Goal: Task Accomplishment & Management: Manage account settings

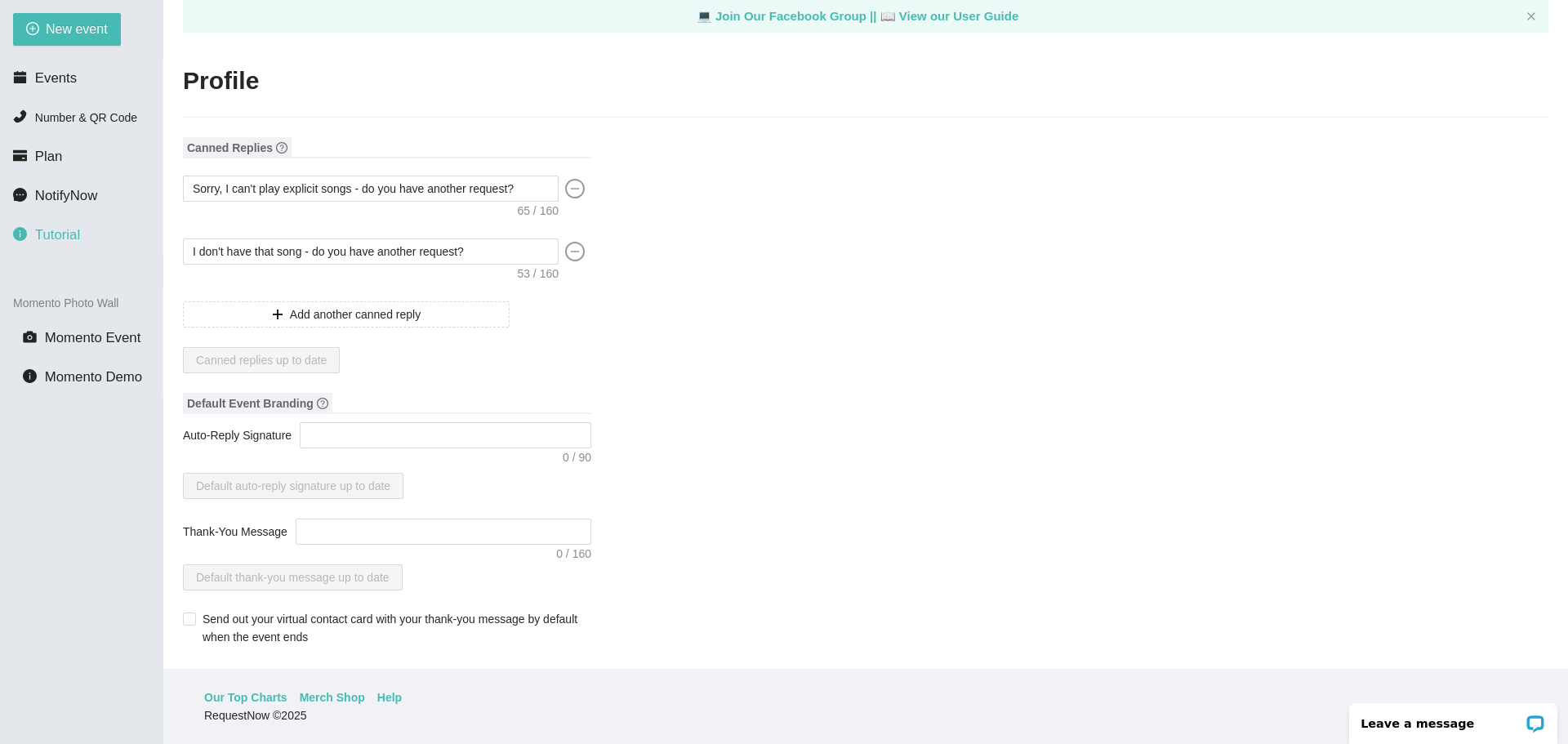
drag, startPoint x: 26, startPoint y: 237, endPoint x: 67, endPoint y: 220, distance: 44.4
click at [67, 220] on li "Tutorial" at bounding box center [81, 236] width 163 height 33
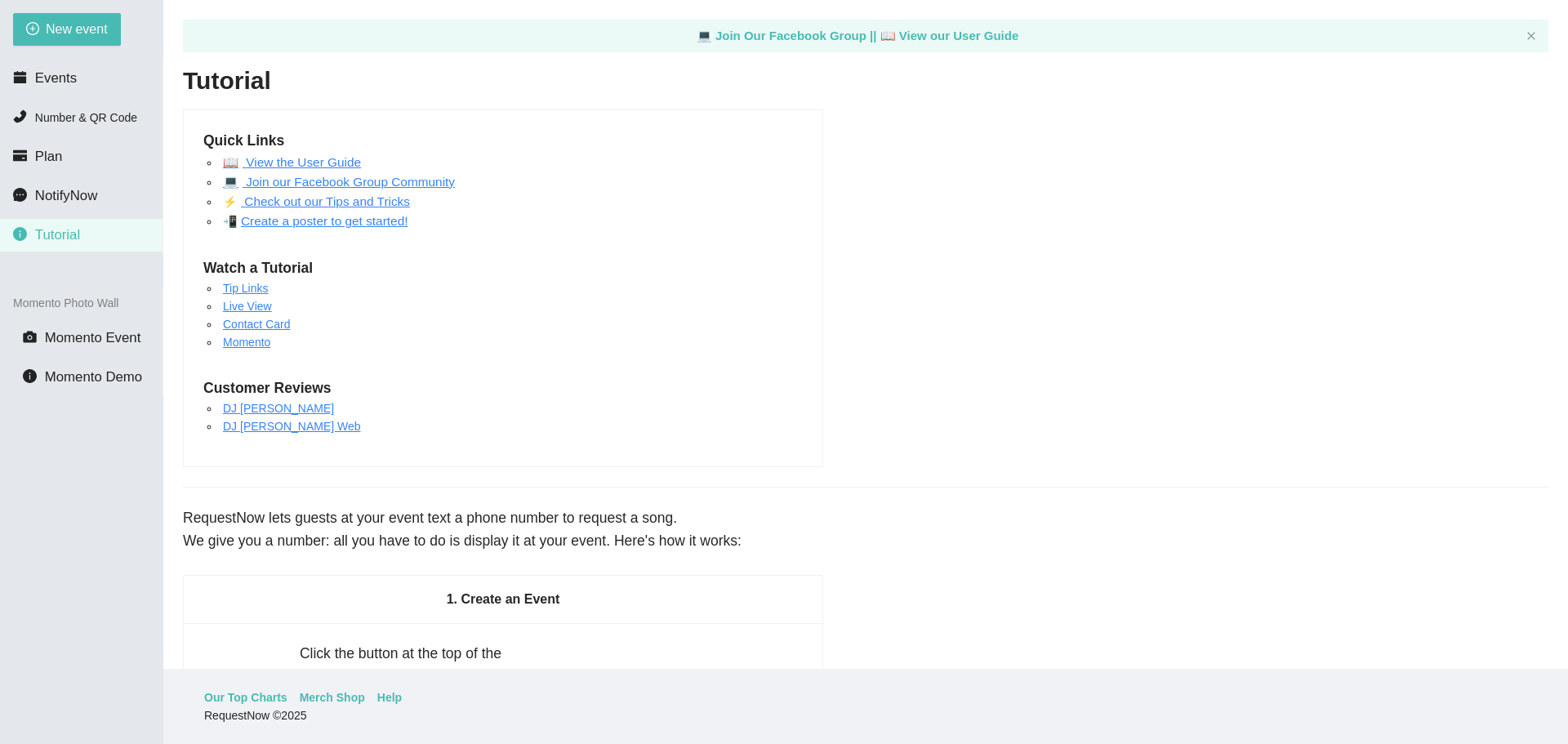
click at [62, 232] on span "Tutorial" at bounding box center [58, 235] width 45 height 16
click at [279, 327] on link "Contact Card" at bounding box center [256, 324] width 67 height 13
click at [308, 196] on link "Check out our Tips and Tricks" at bounding box center [325, 201] width 169 height 14
click at [107, 83] on li "Events" at bounding box center [81, 79] width 163 height 33
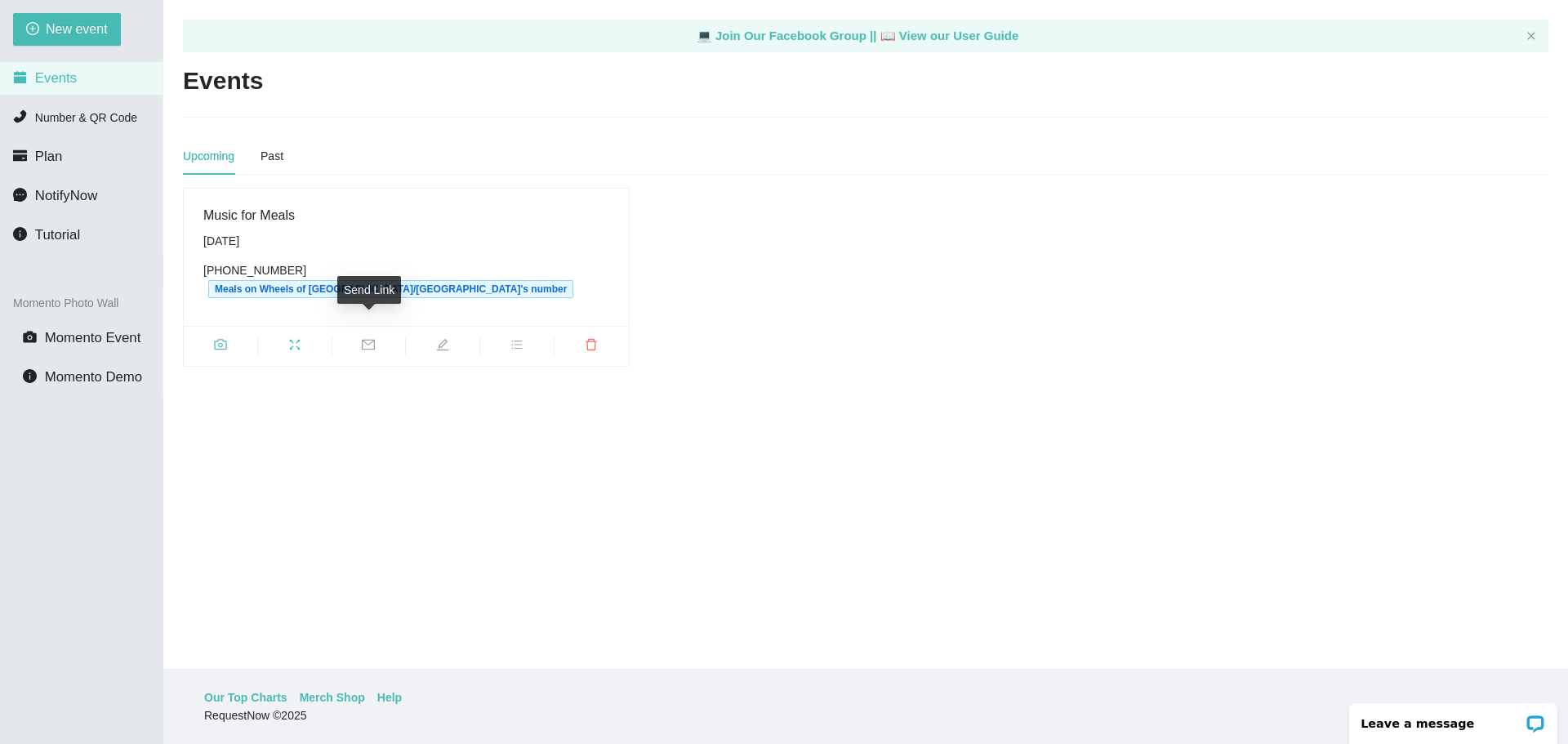
click at [430, 338] on span "edit" at bounding box center [443, 346] width 74 height 18
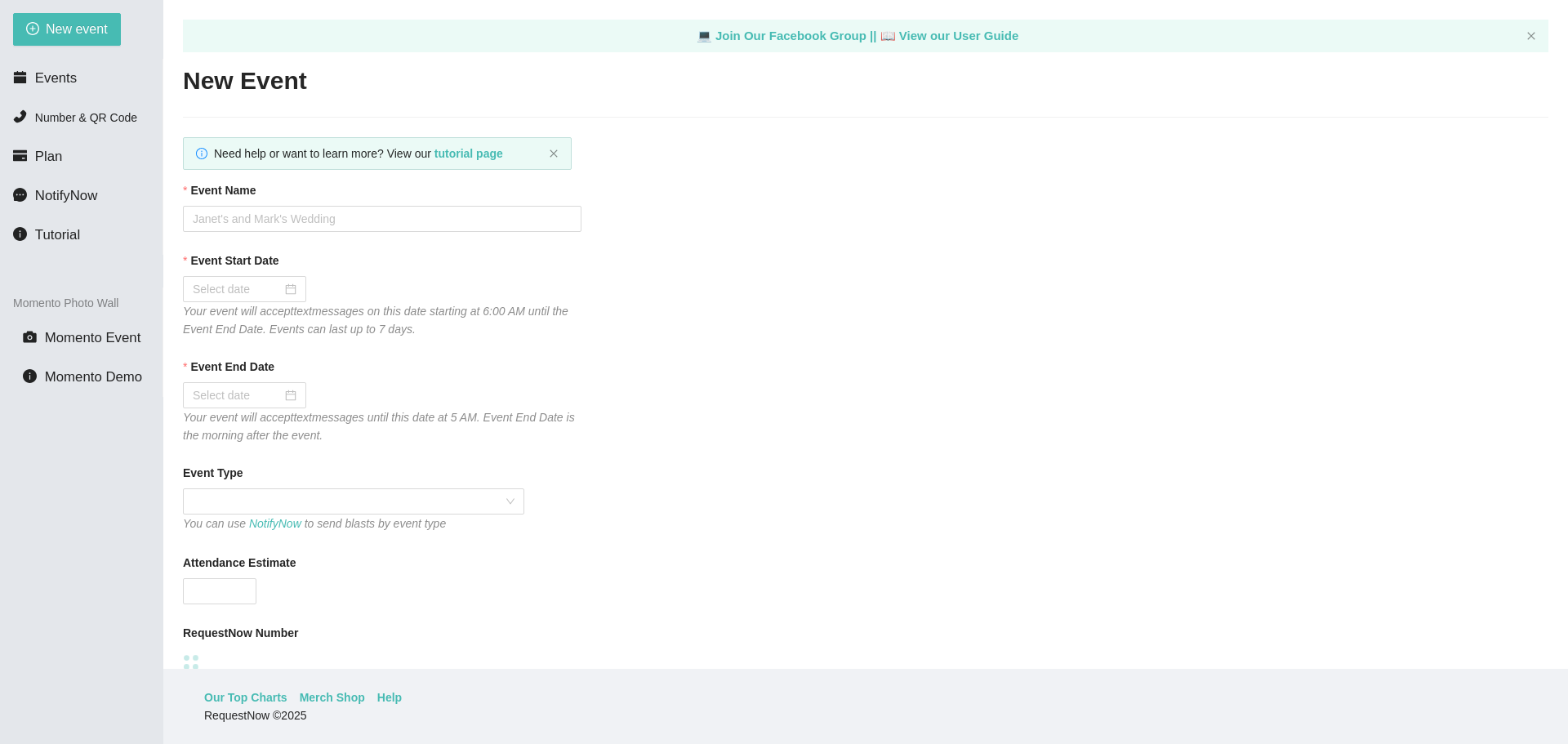
type textarea "Thank you for helping us make Music for Meals!"
type input "Music for Meals"
type input "10/01/2025"
type input "10/02/2025"
type input "300"
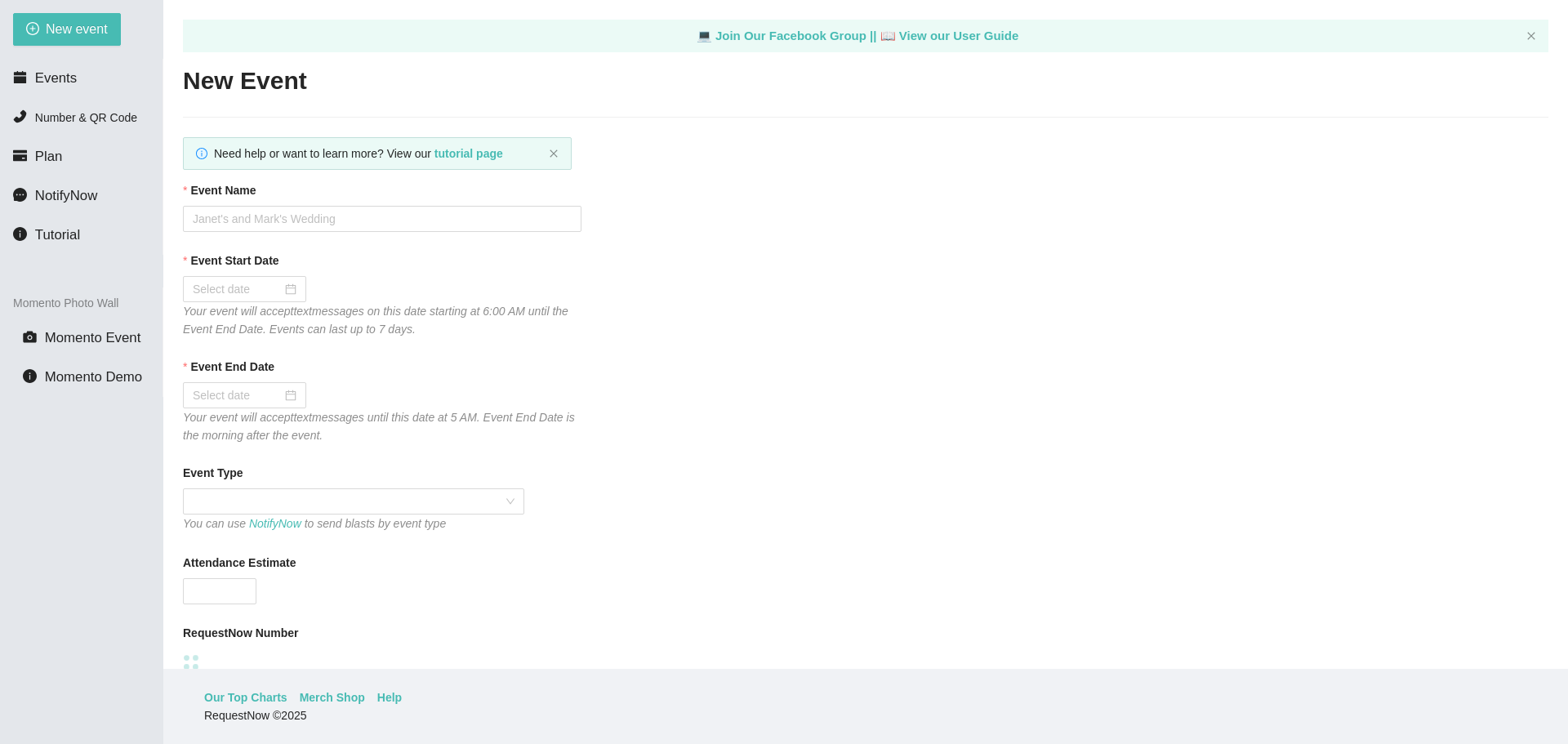
type textarea "Thank you for your request! We can't wait to see you on the dance floor!"
type textarea "Thank you for helping us make Music for Meals!"
checkbox input "true"
type textarea "Thank you for helping us make Music for Meals!"
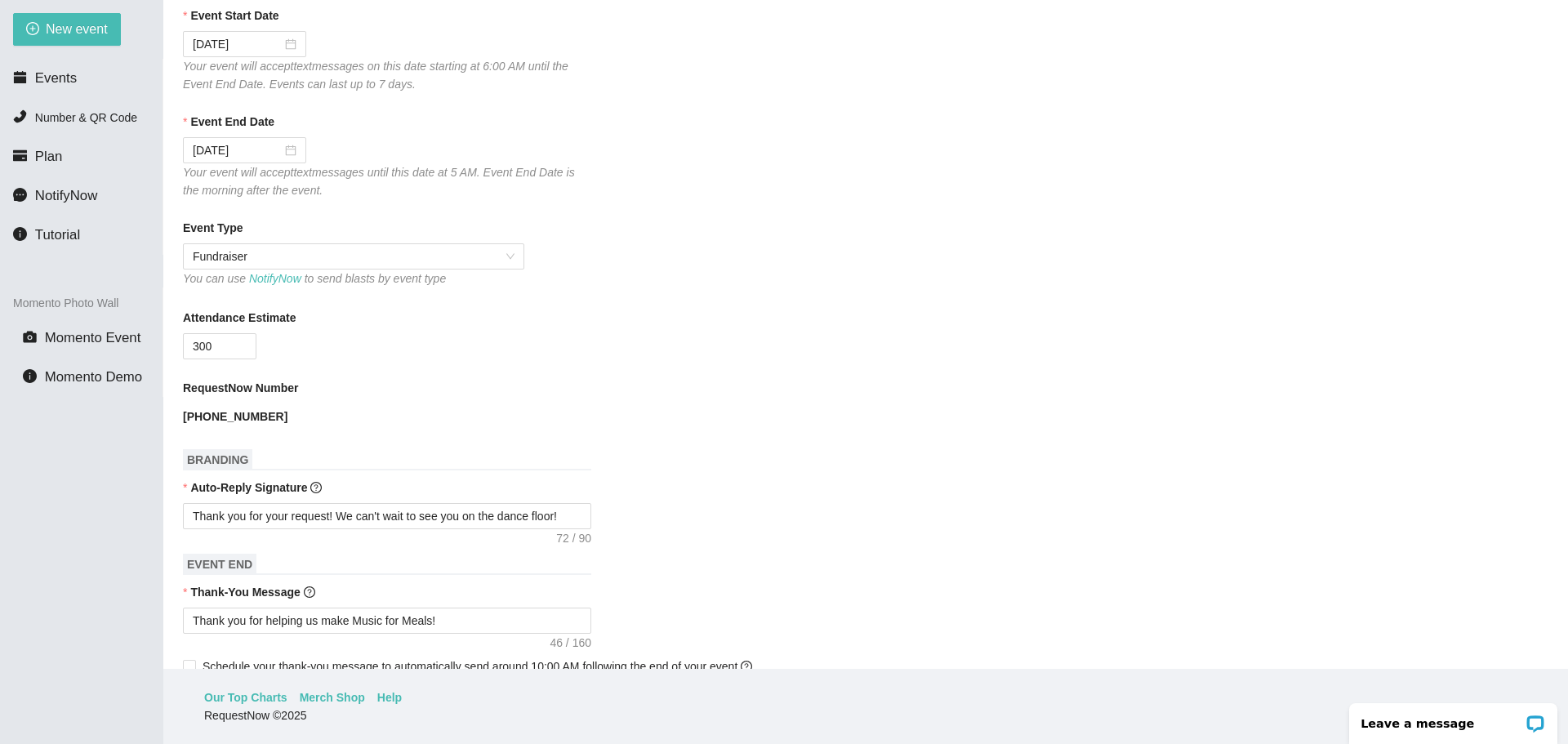
scroll to position [327, 0]
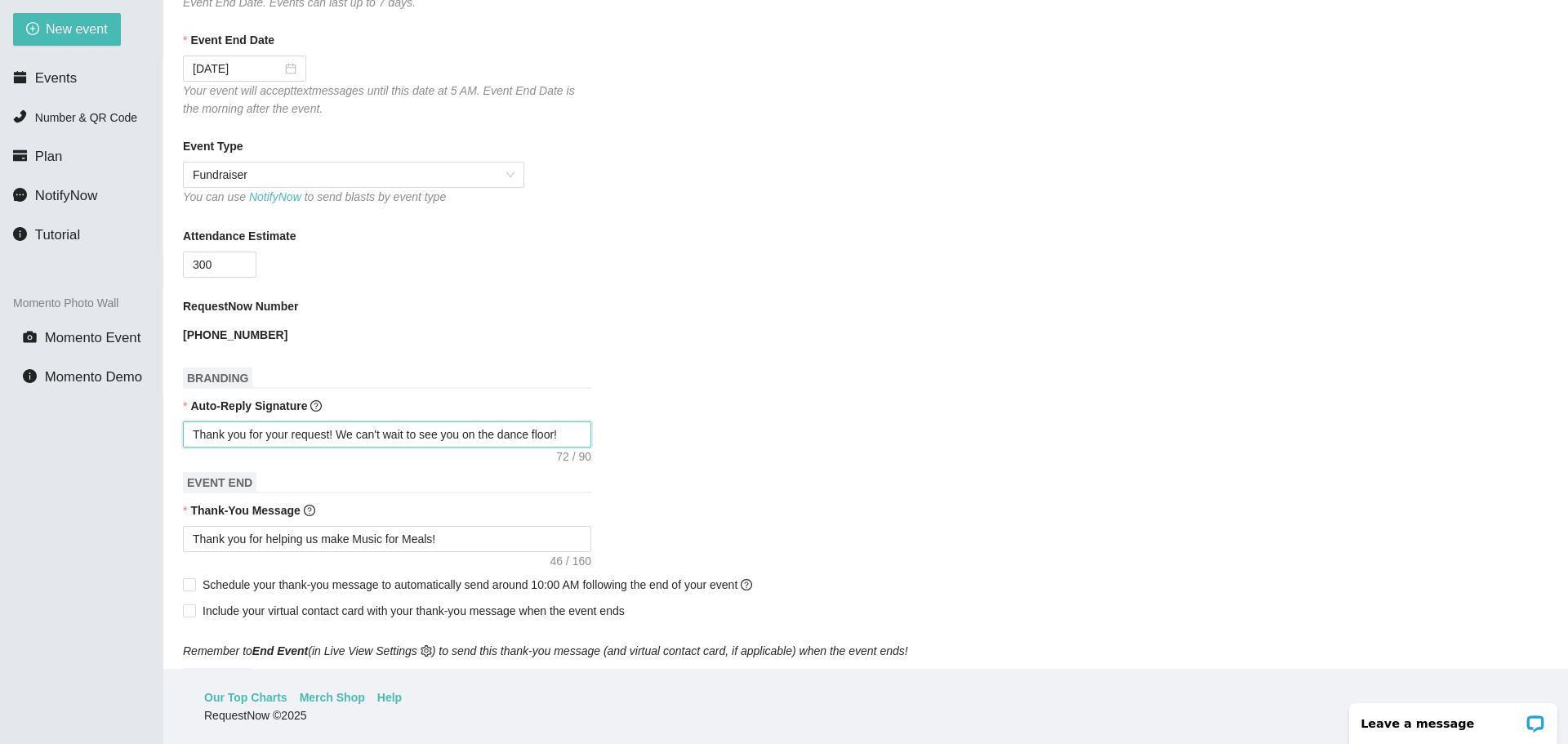
click at [573, 437] on textarea "Thank you for your request! We can't wait to see you on the dance floor!" at bounding box center [386, 434] width 408 height 26
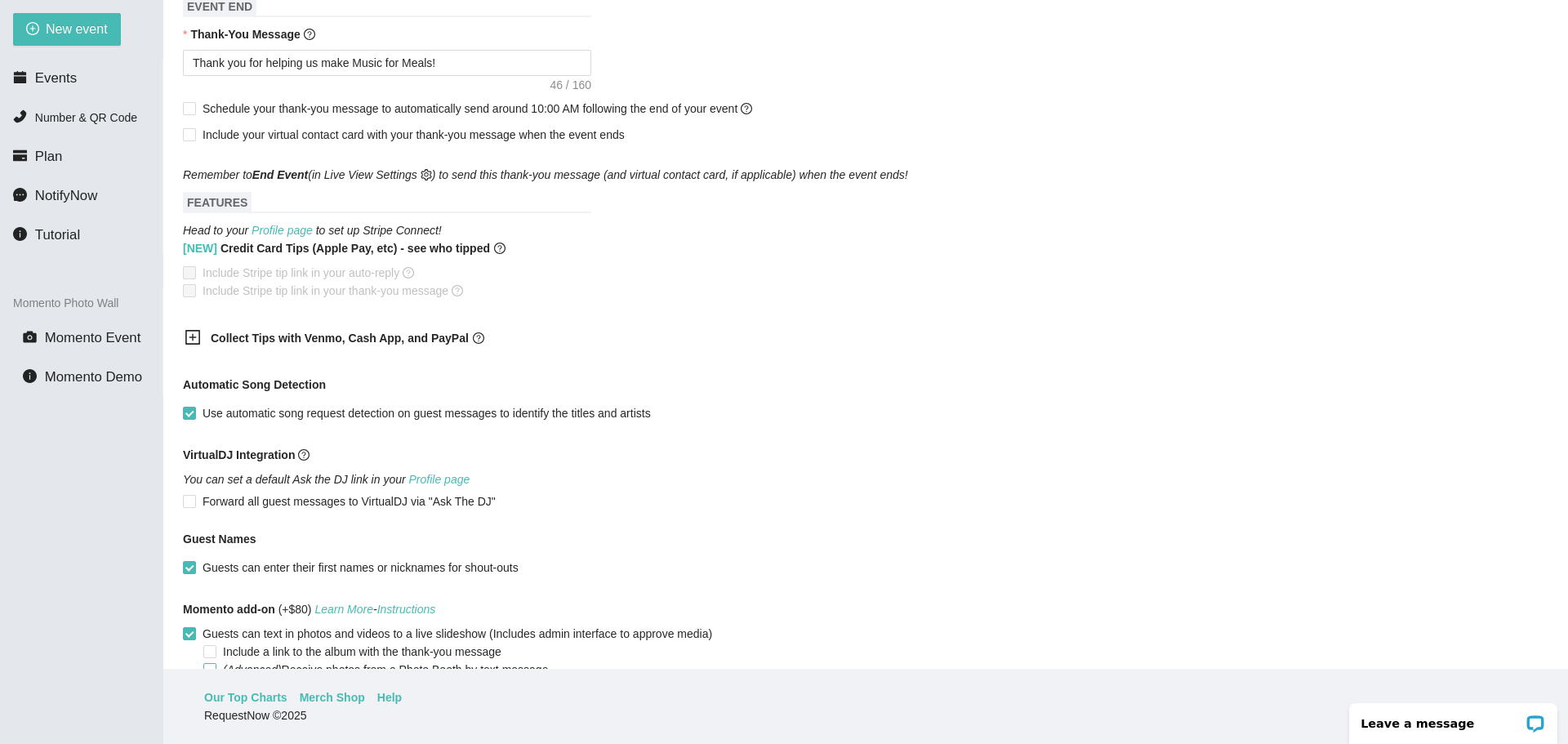
scroll to position [891, 0]
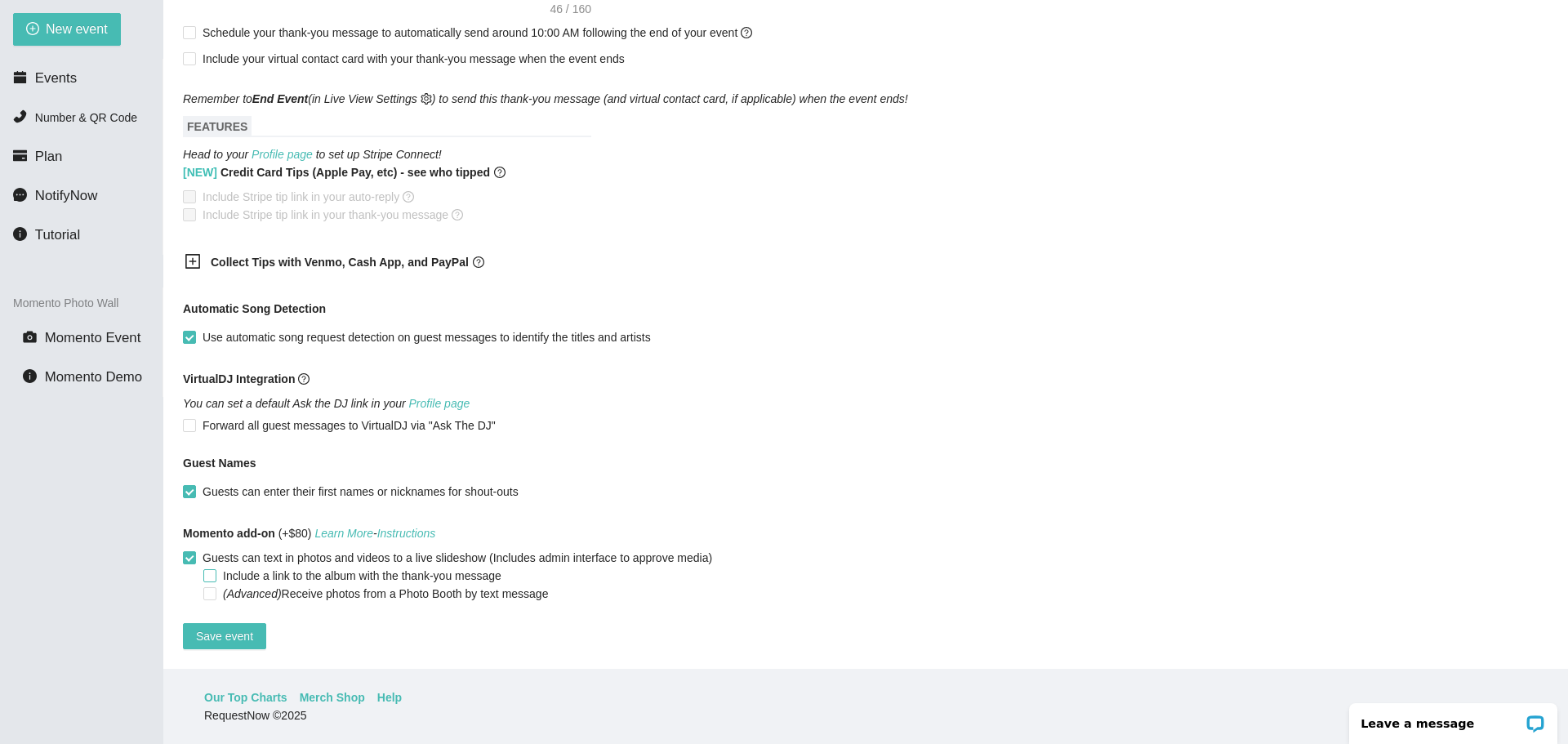
click at [213, 569] on input "Include a link to the album with the thank-you message" at bounding box center [209, 574] width 11 height 11
checkbox input "true"
click at [243, 627] on span "Save event" at bounding box center [224, 636] width 57 height 18
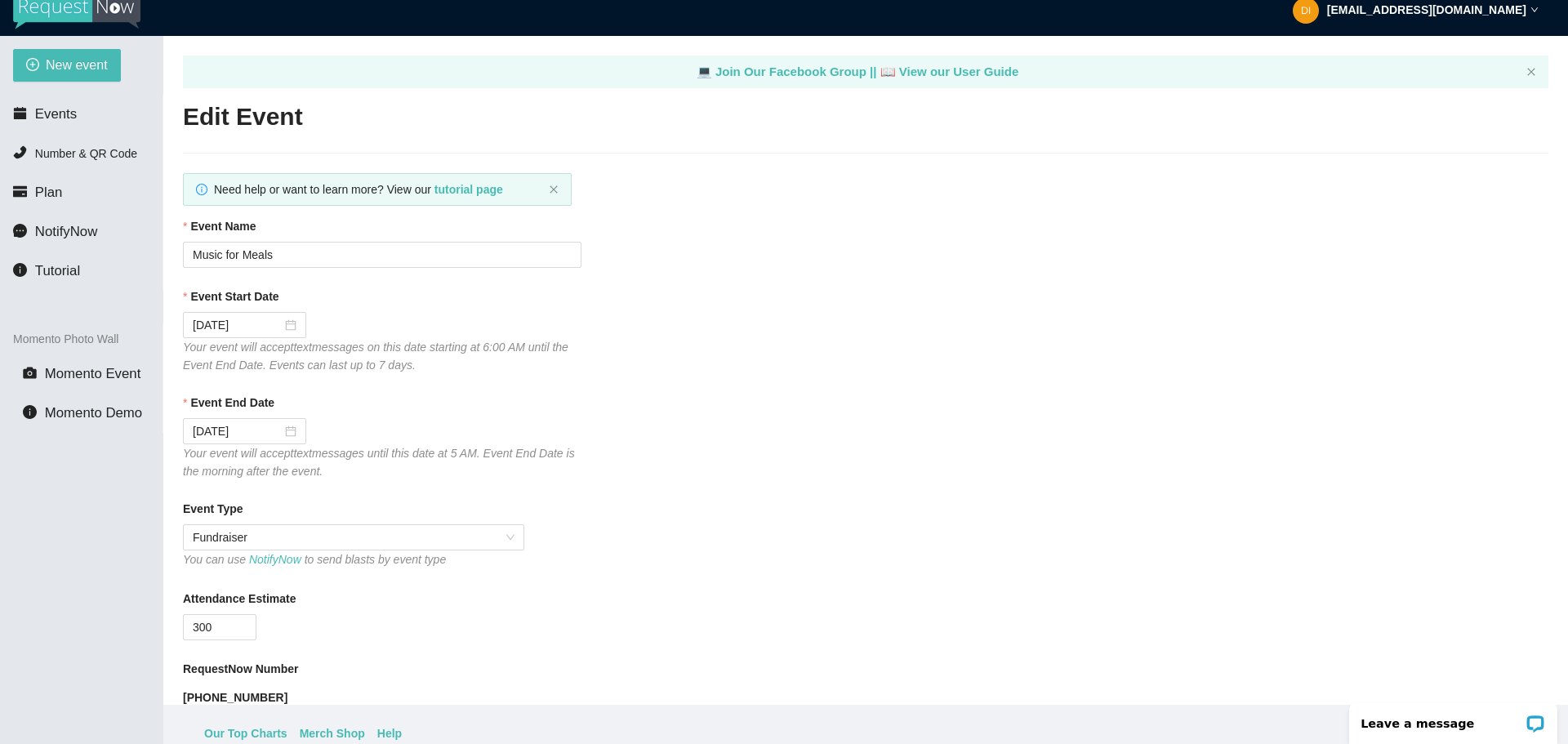
scroll to position [0, 0]
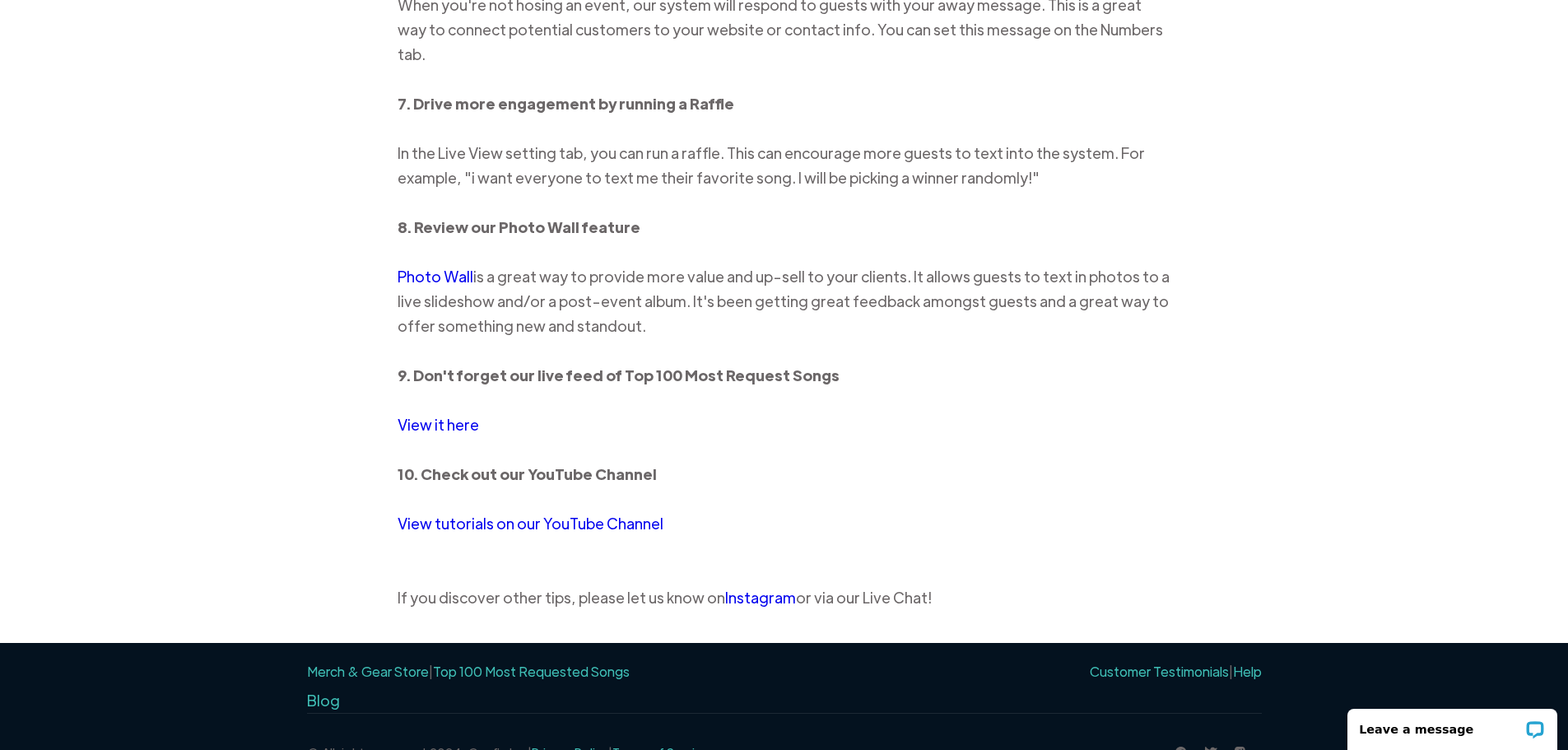
scroll to position [1853, 0]
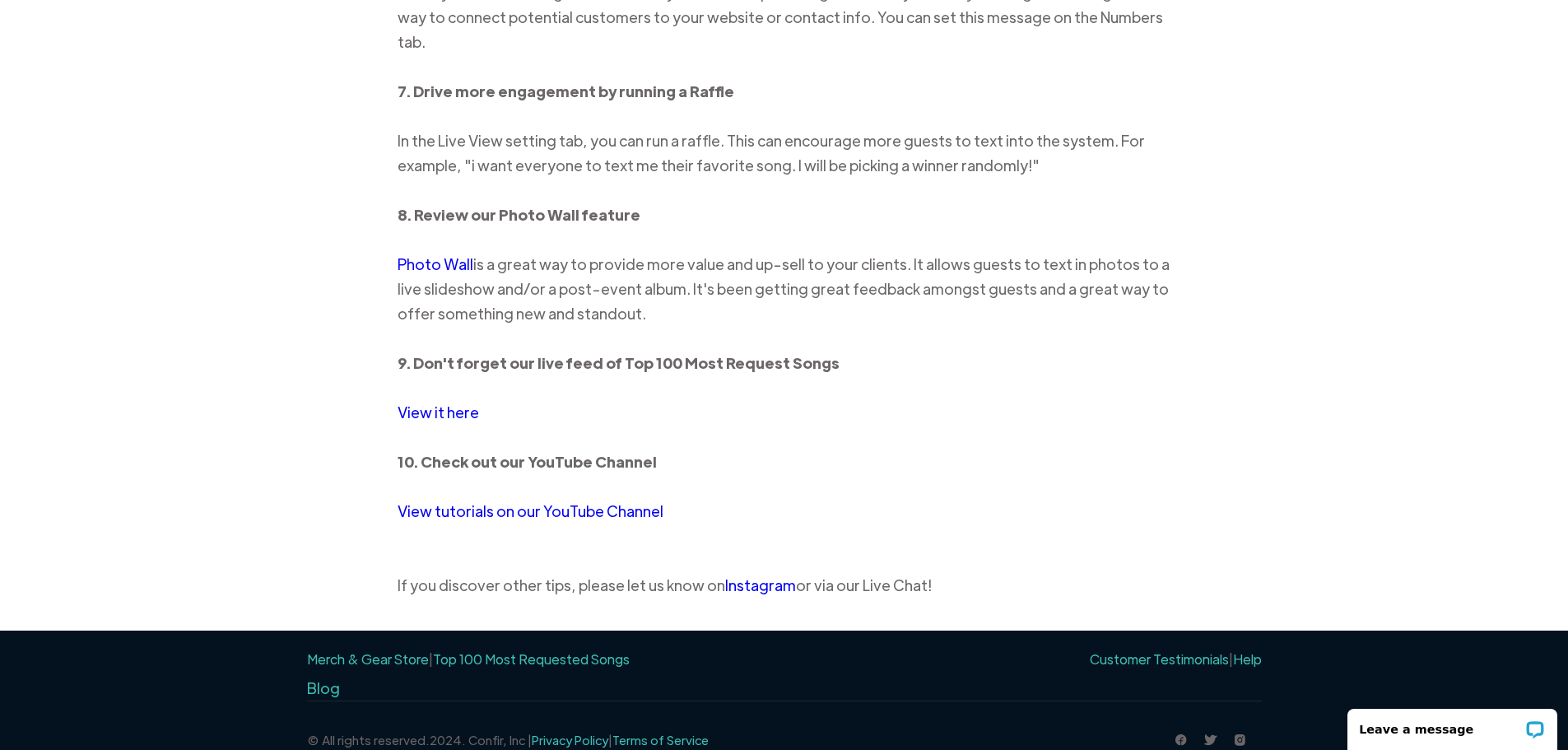
click at [461, 501] on link "View tutorials on our YouTube Channel" at bounding box center [530, 511] width 266 height 19
